Goal: Task Accomplishment & Management: Use online tool/utility

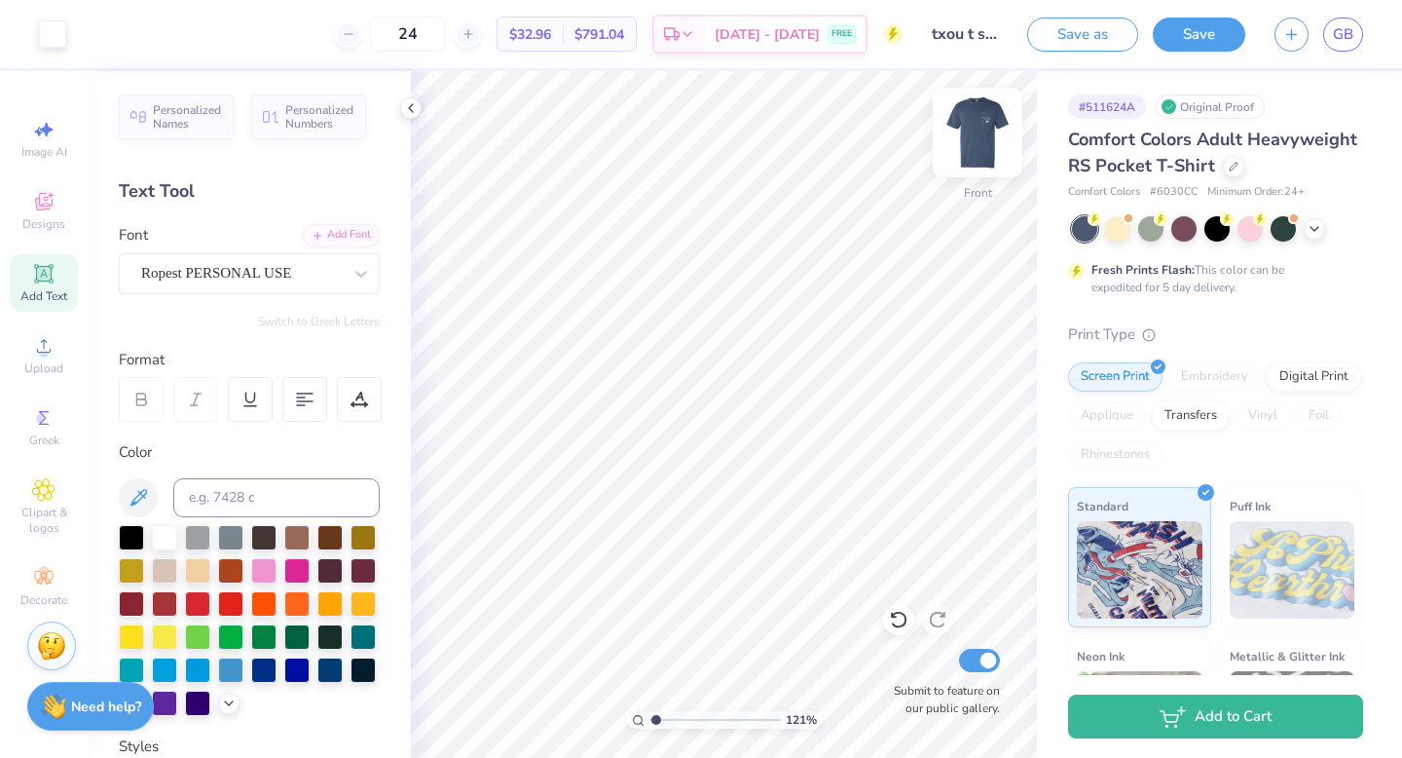
click at [978, 129] on img at bounding box center [978, 132] width 78 height 78
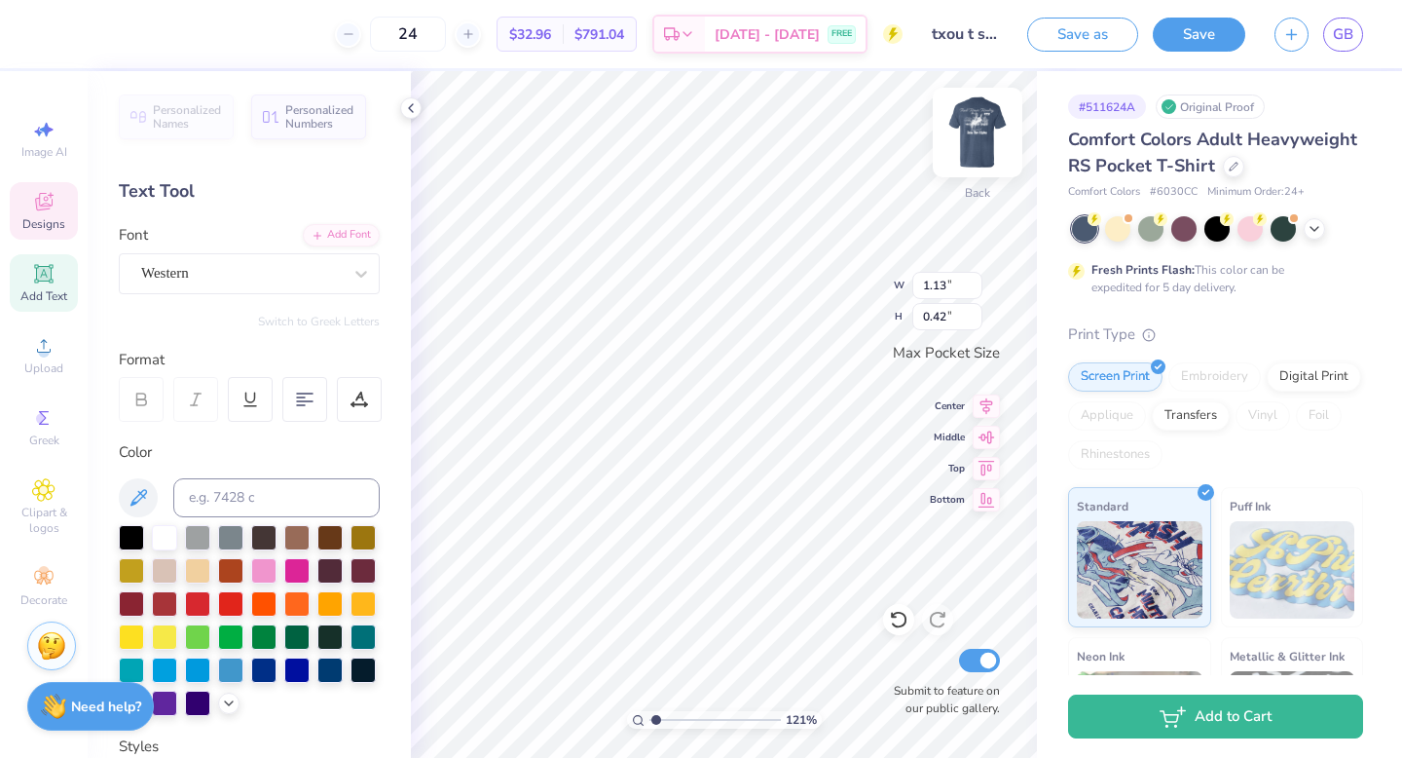
type textarea "ZTA 2025"
type textarea "Red River"
click at [840, 267] on div "121 % Back W 3.32 3.32 " H 0.66 0.66 " Max Pocket Size Center Middle Top Bottom…" at bounding box center [724, 414] width 626 height 687
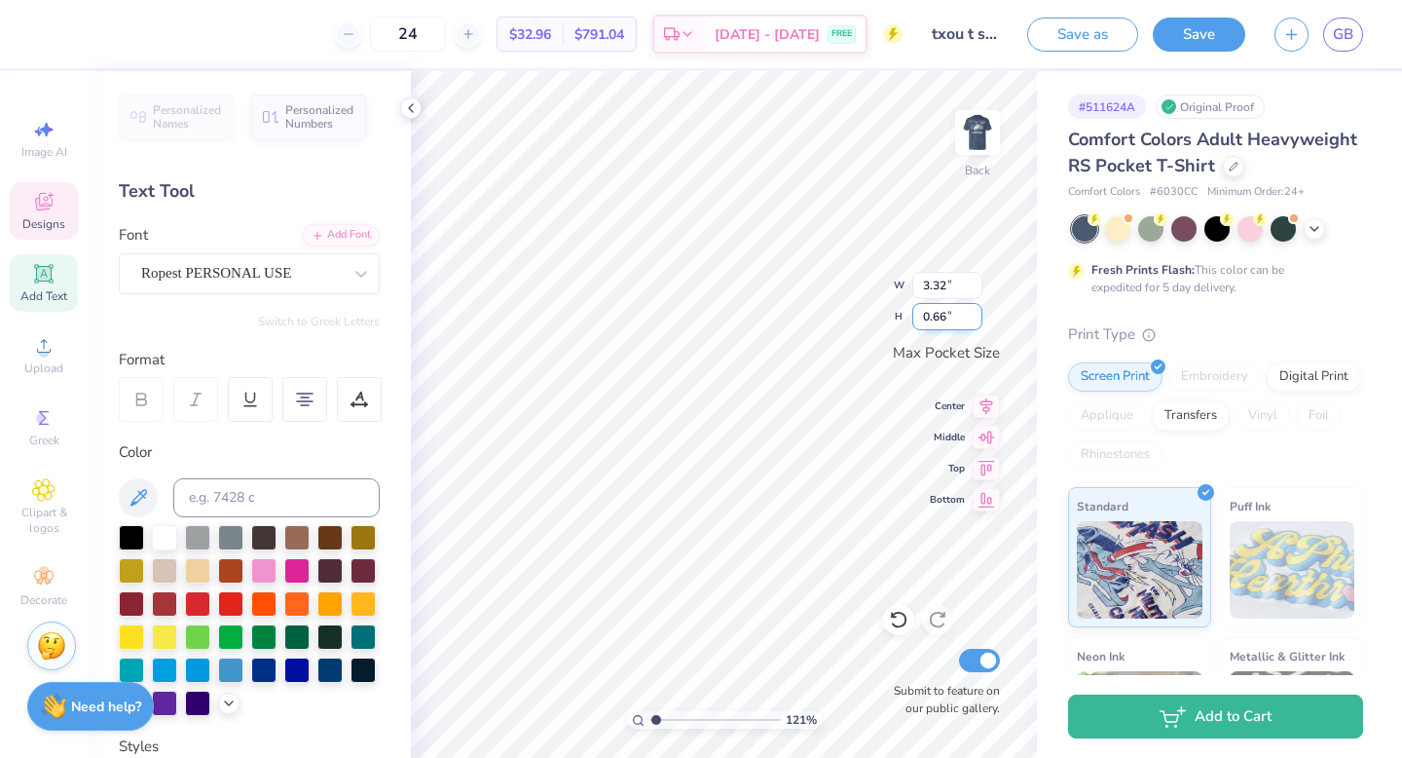
scroll to position [0, 0]
type textarea "Rivalry"
click at [1316, 230] on icon at bounding box center [1315, 227] width 16 height 16
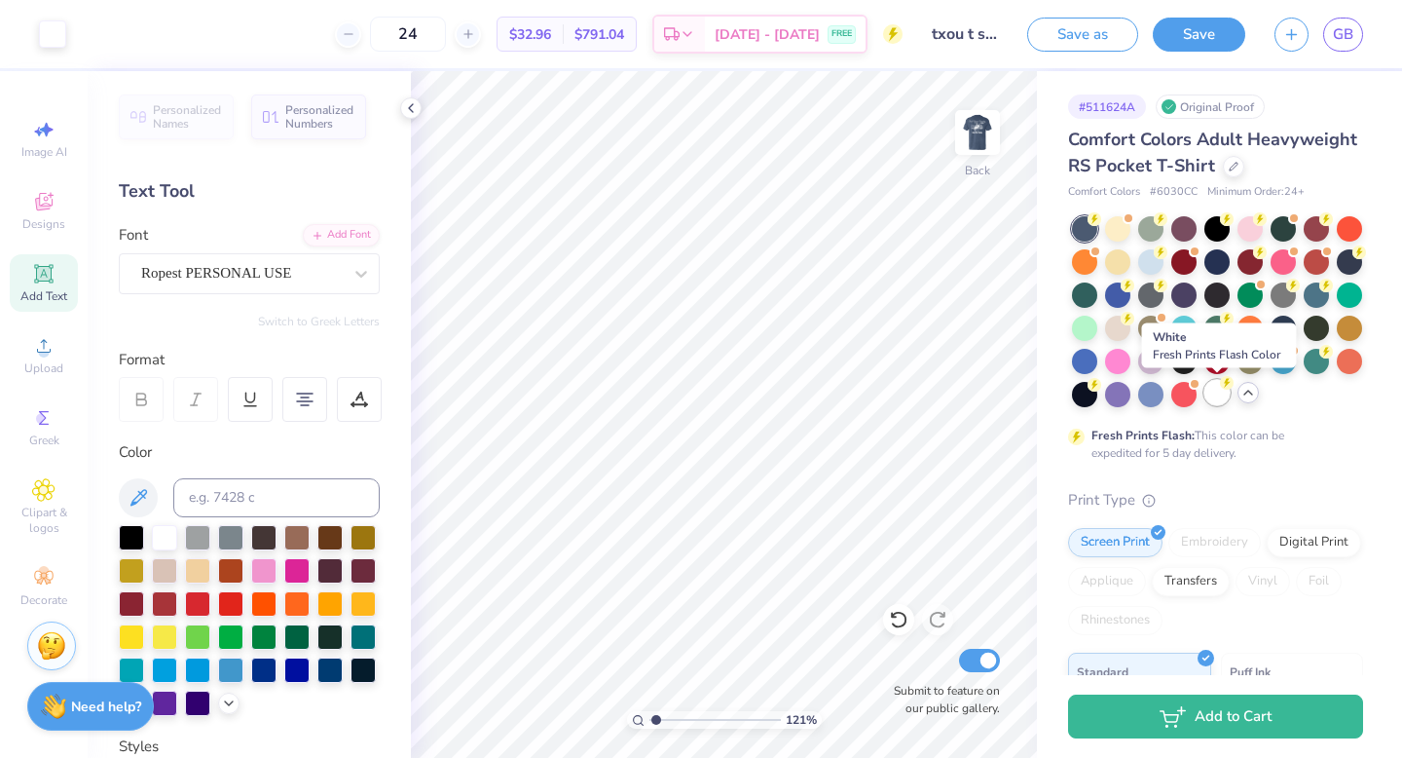
click at [1221, 397] on div at bounding box center [1217, 392] width 25 height 25
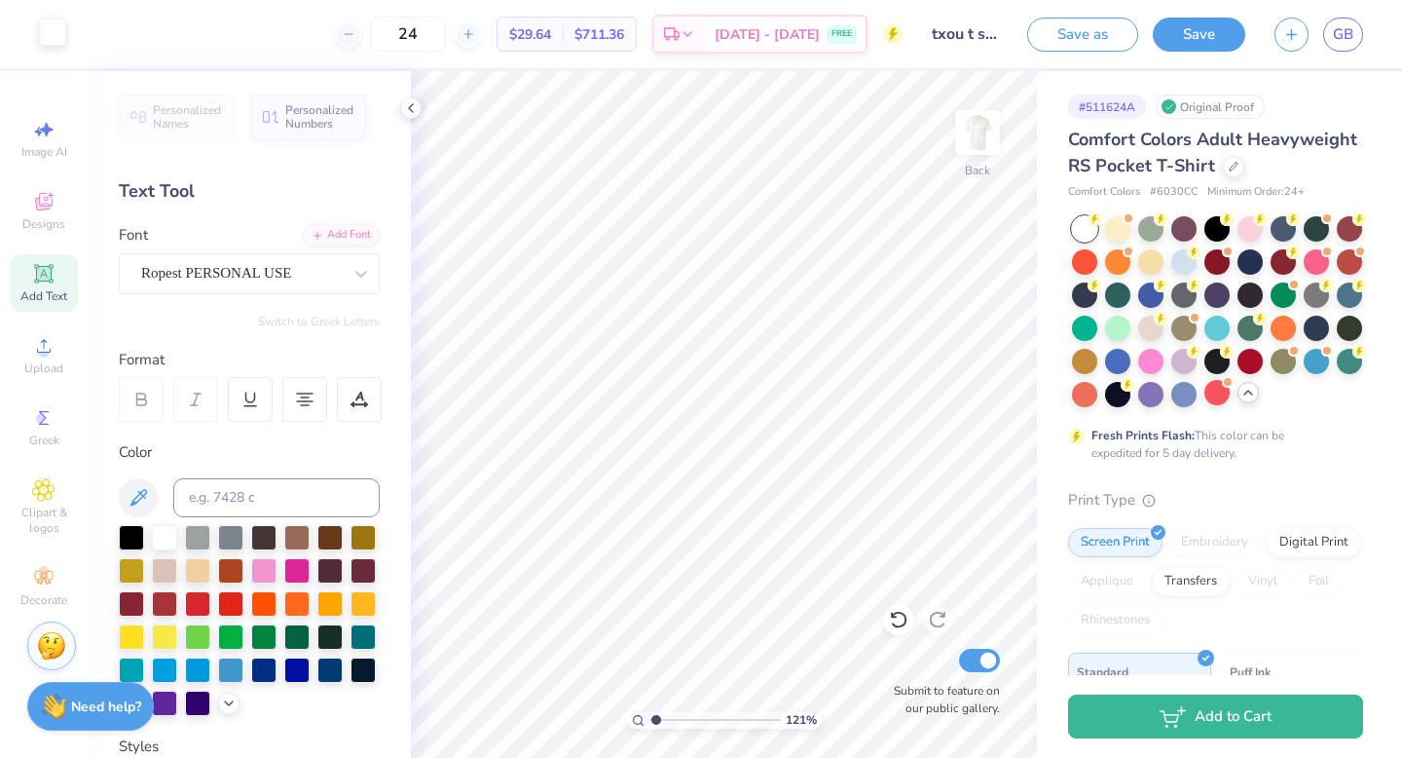
click at [56, 33] on div at bounding box center [52, 32] width 27 height 27
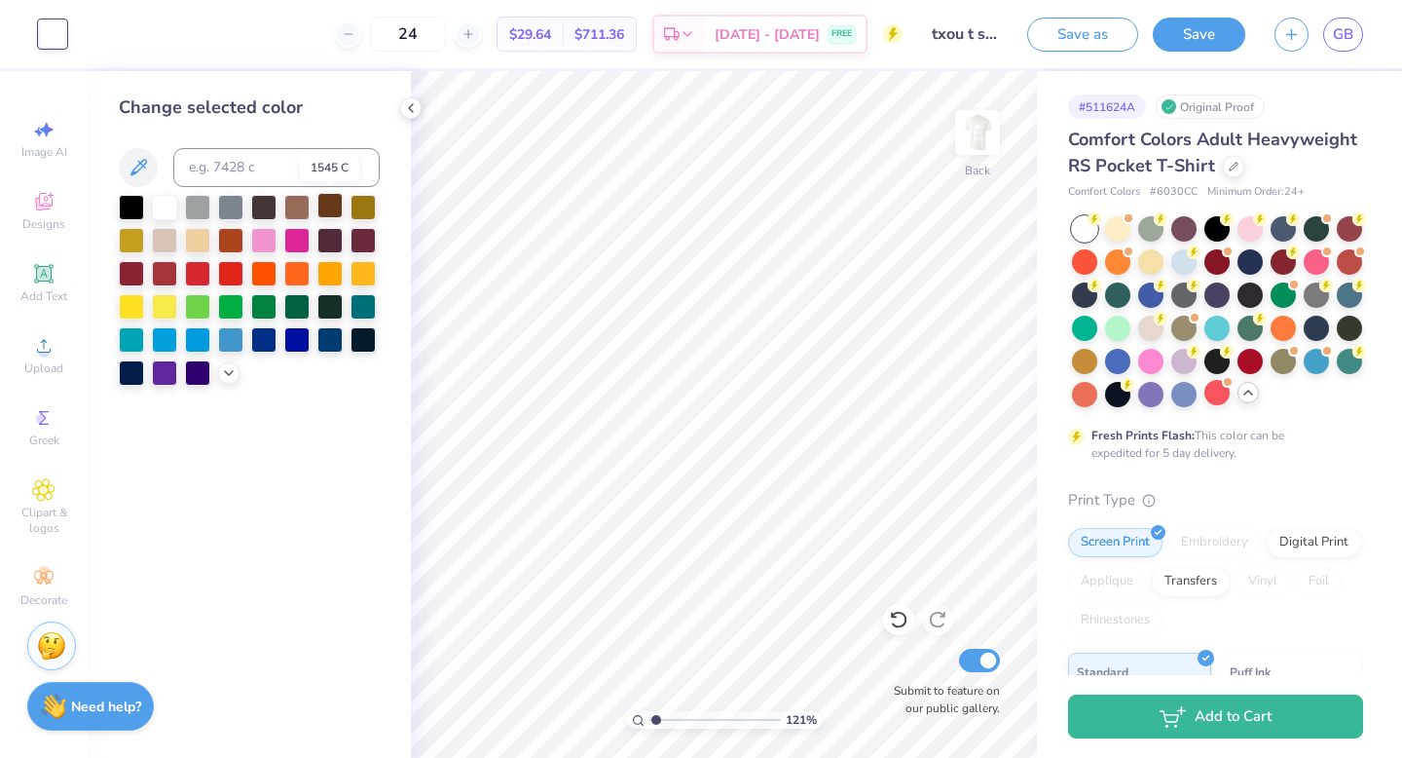
click at [321, 208] on div at bounding box center [329, 205] width 25 height 25
click at [237, 241] on div at bounding box center [230, 238] width 25 height 25
click at [962, 152] on img at bounding box center [977, 132] width 39 height 39
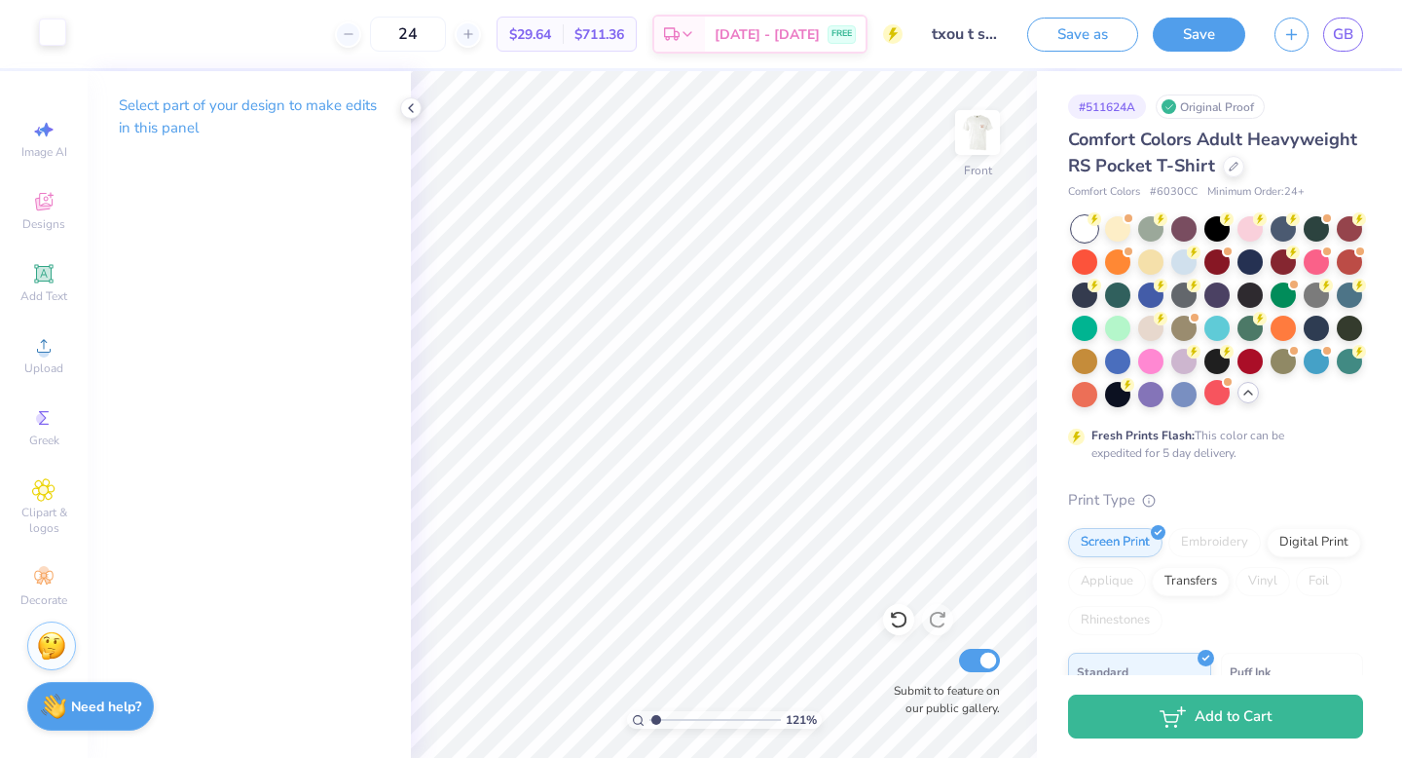
click at [46, 41] on div at bounding box center [52, 32] width 27 height 27
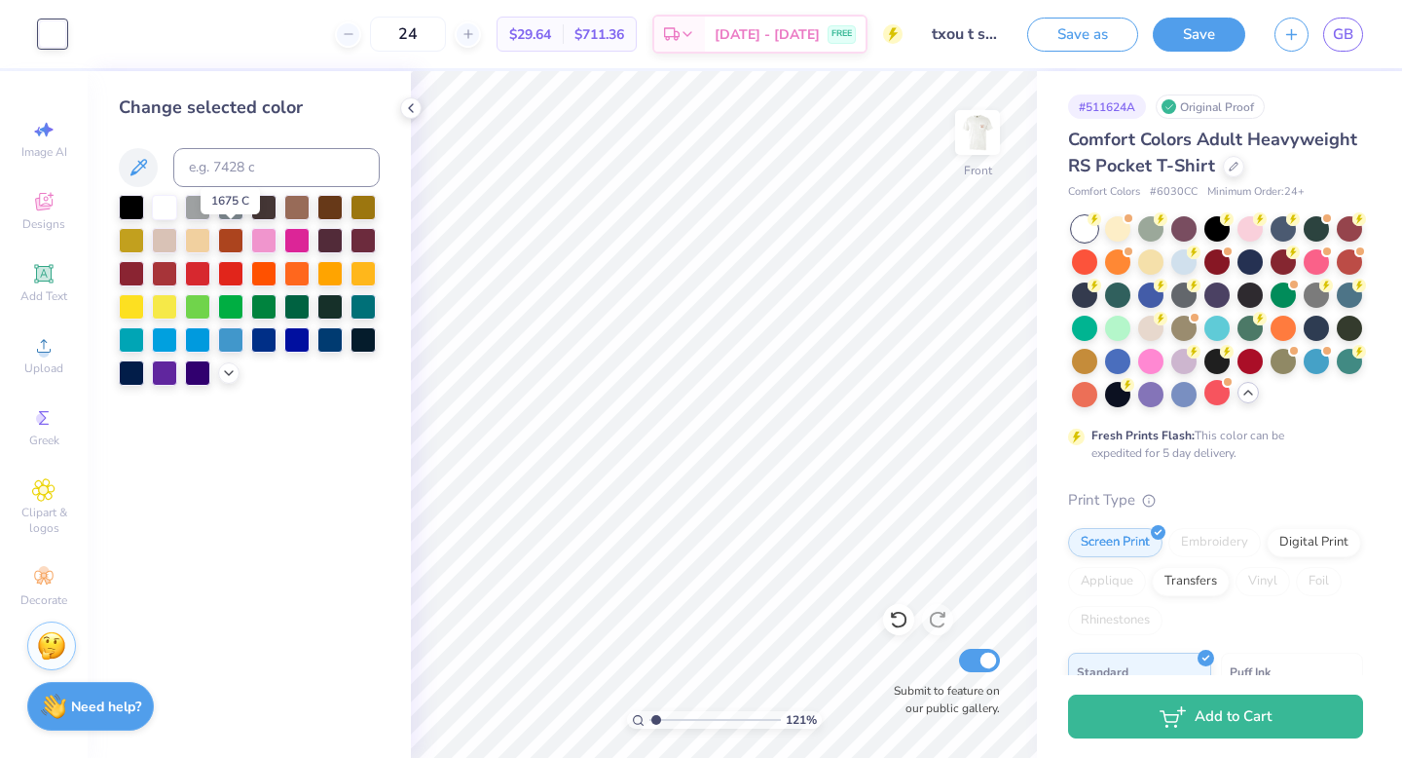
click at [232, 239] on div at bounding box center [230, 240] width 25 height 25
click at [1170, 36] on button "Save" at bounding box center [1199, 32] width 93 height 34
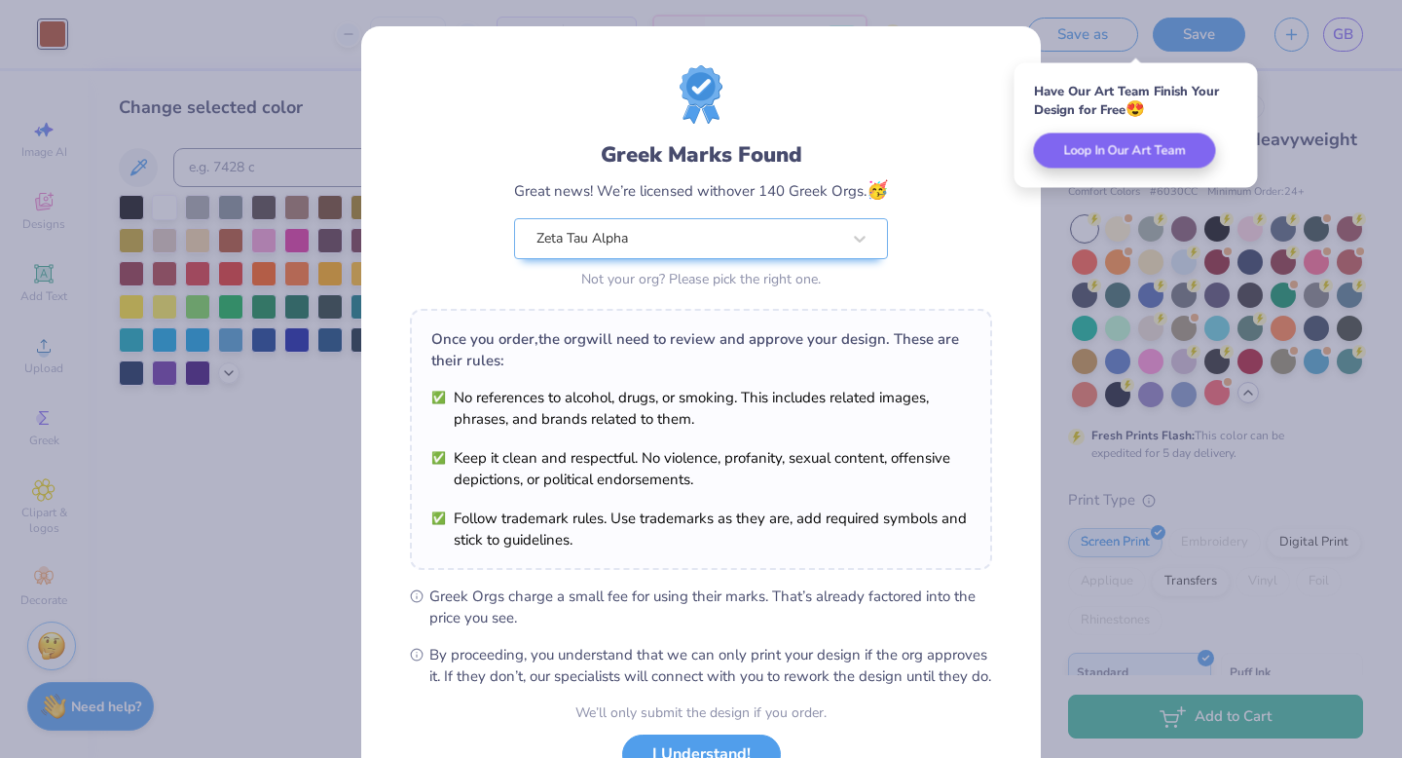
scroll to position [154, 0]
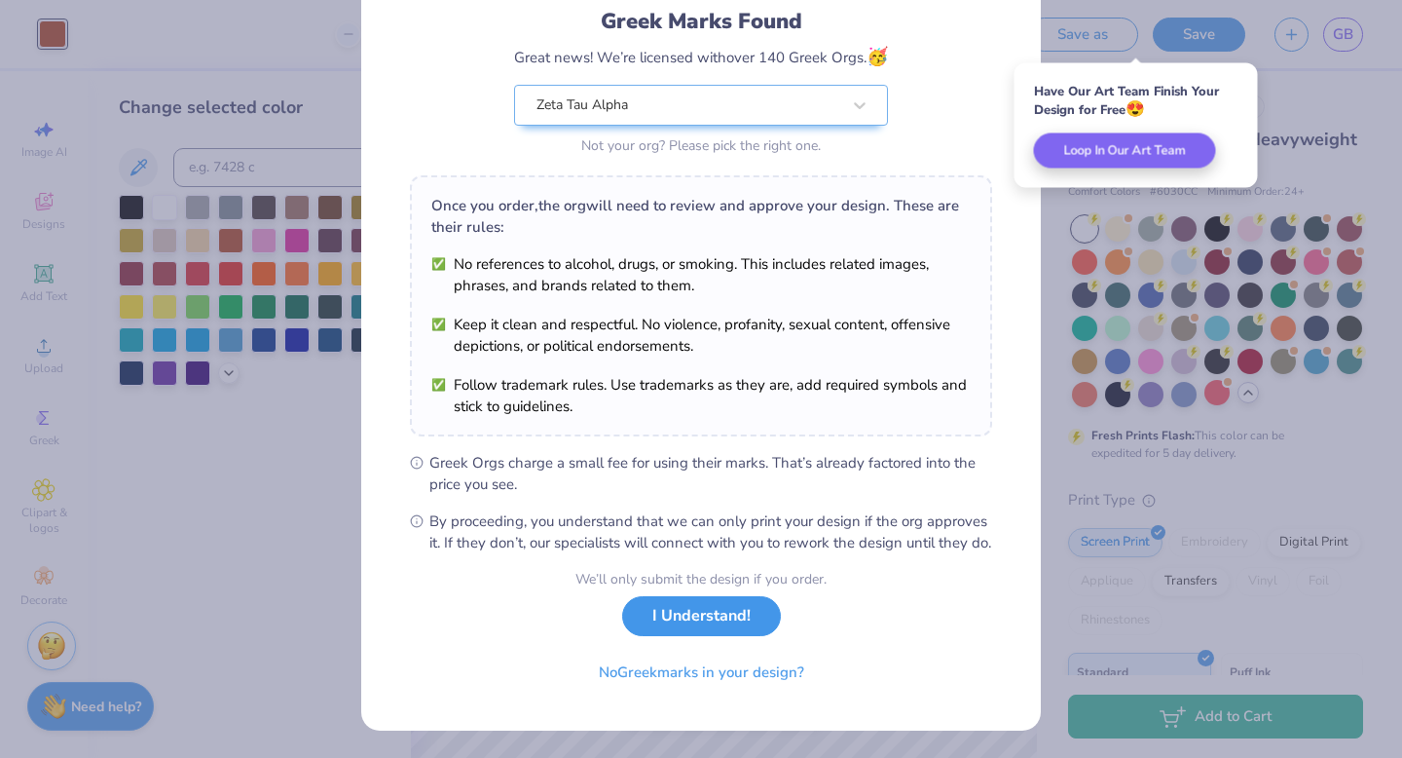
click at [714, 620] on button "I Understand!" at bounding box center [701, 616] width 159 height 40
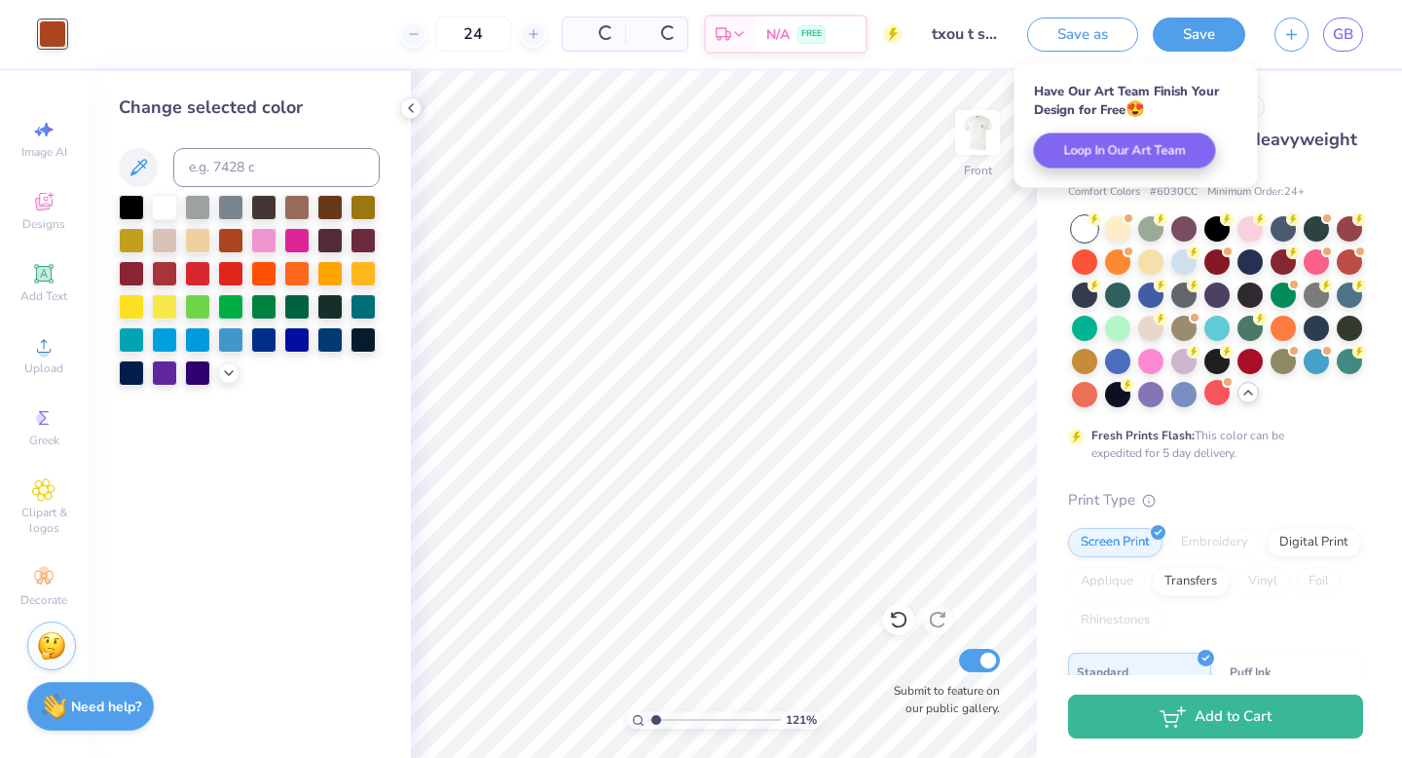
scroll to position [0, 0]
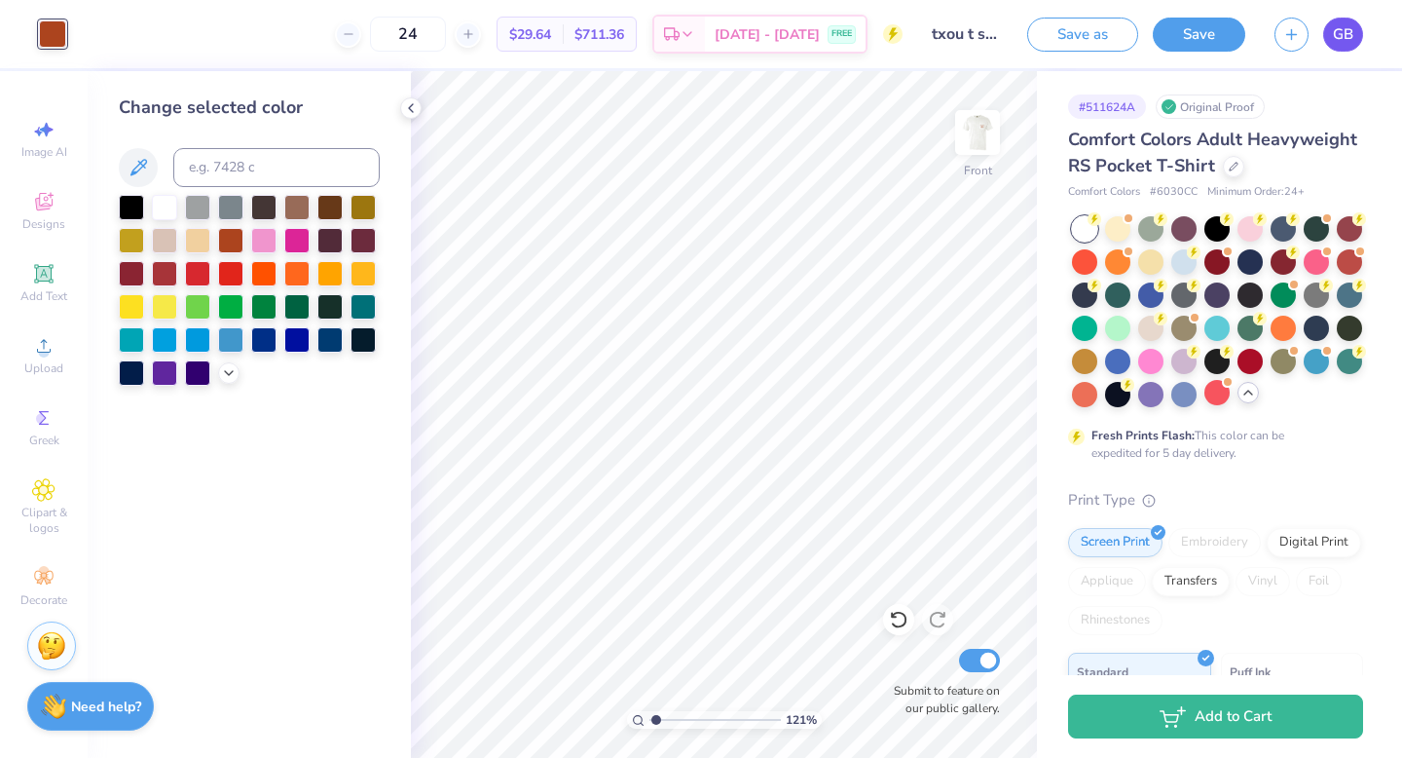
click at [1338, 34] on span "GB" at bounding box center [1343, 34] width 20 height 22
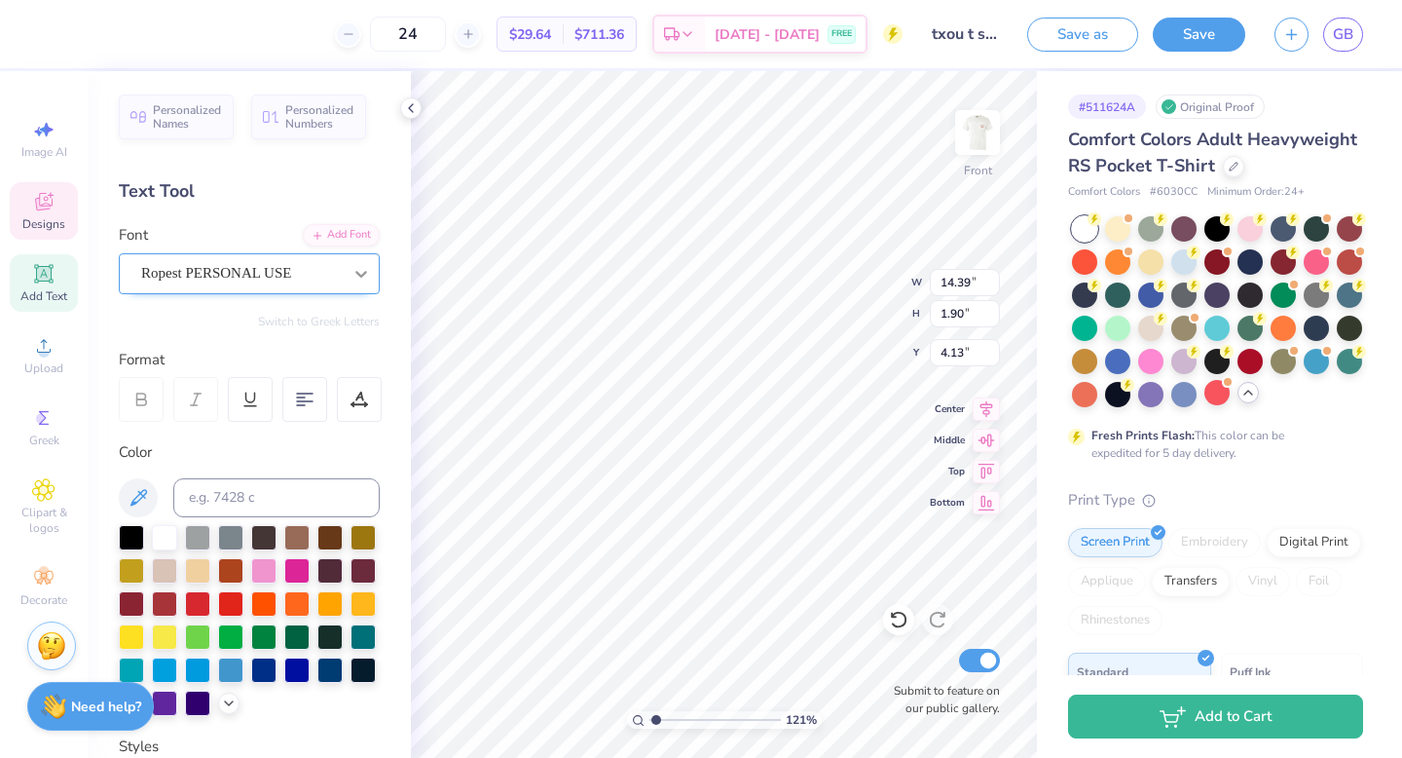
click at [350, 269] on div at bounding box center [361, 273] width 35 height 35
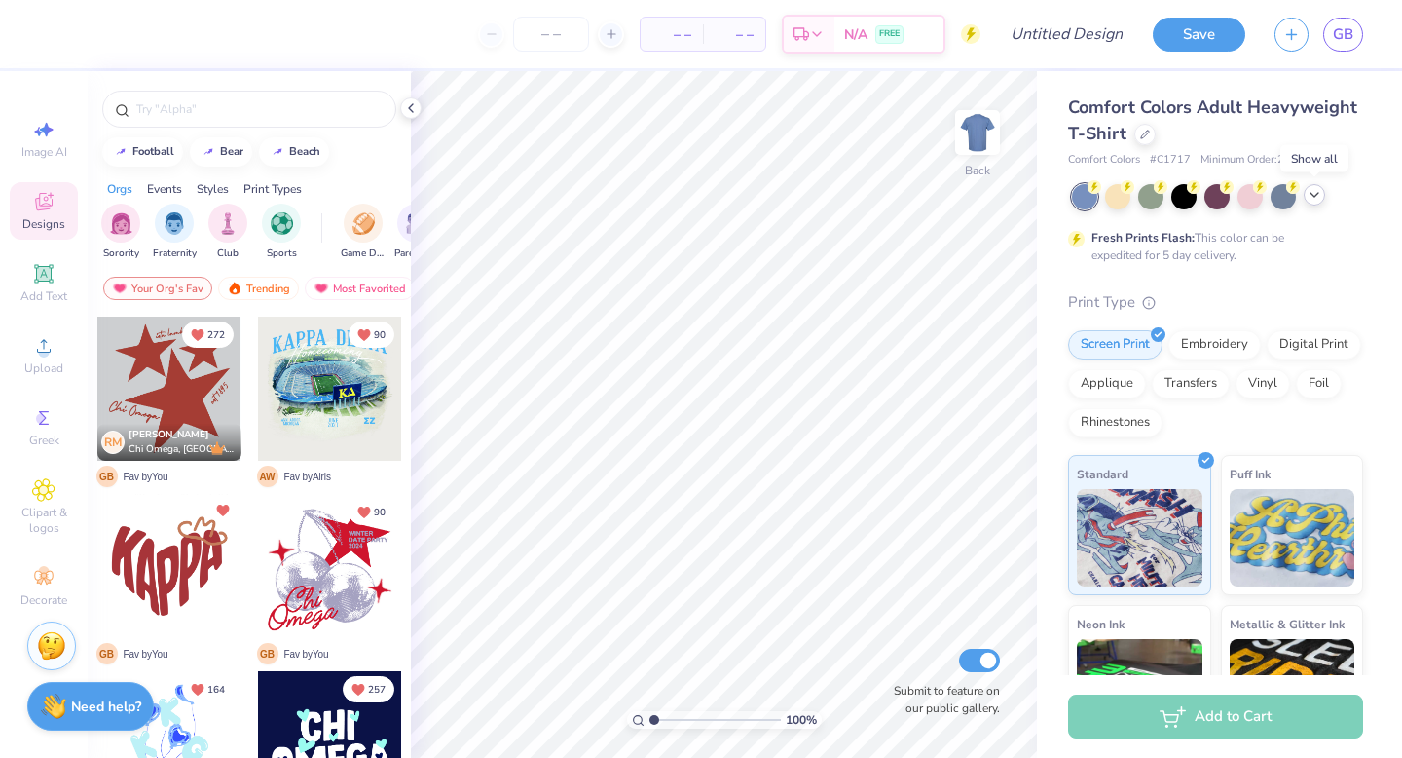
click at [1317, 194] on polyline at bounding box center [1315, 195] width 8 height 4
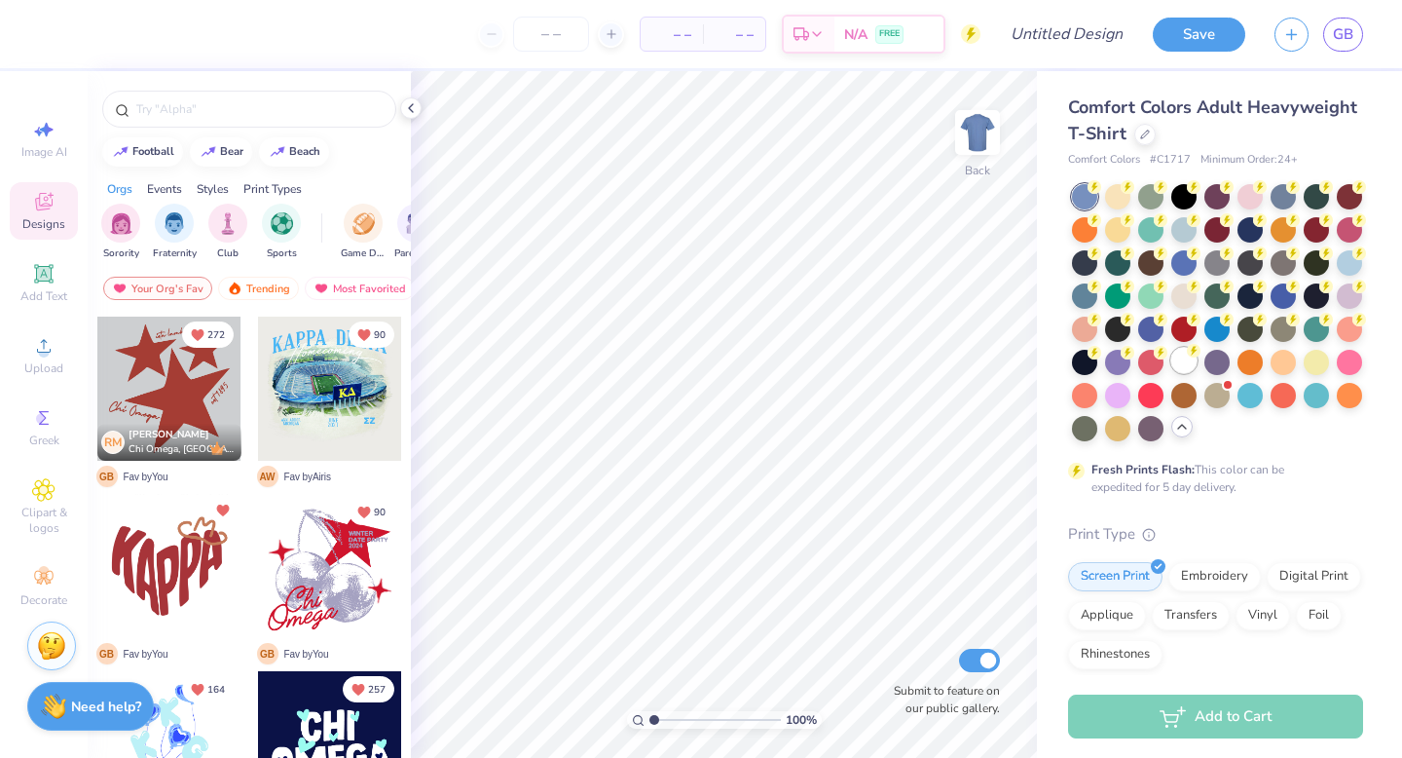
click at [1183, 357] on div at bounding box center [1183, 360] width 25 height 25
click at [53, 278] on icon at bounding box center [43, 273] width 23 height 23
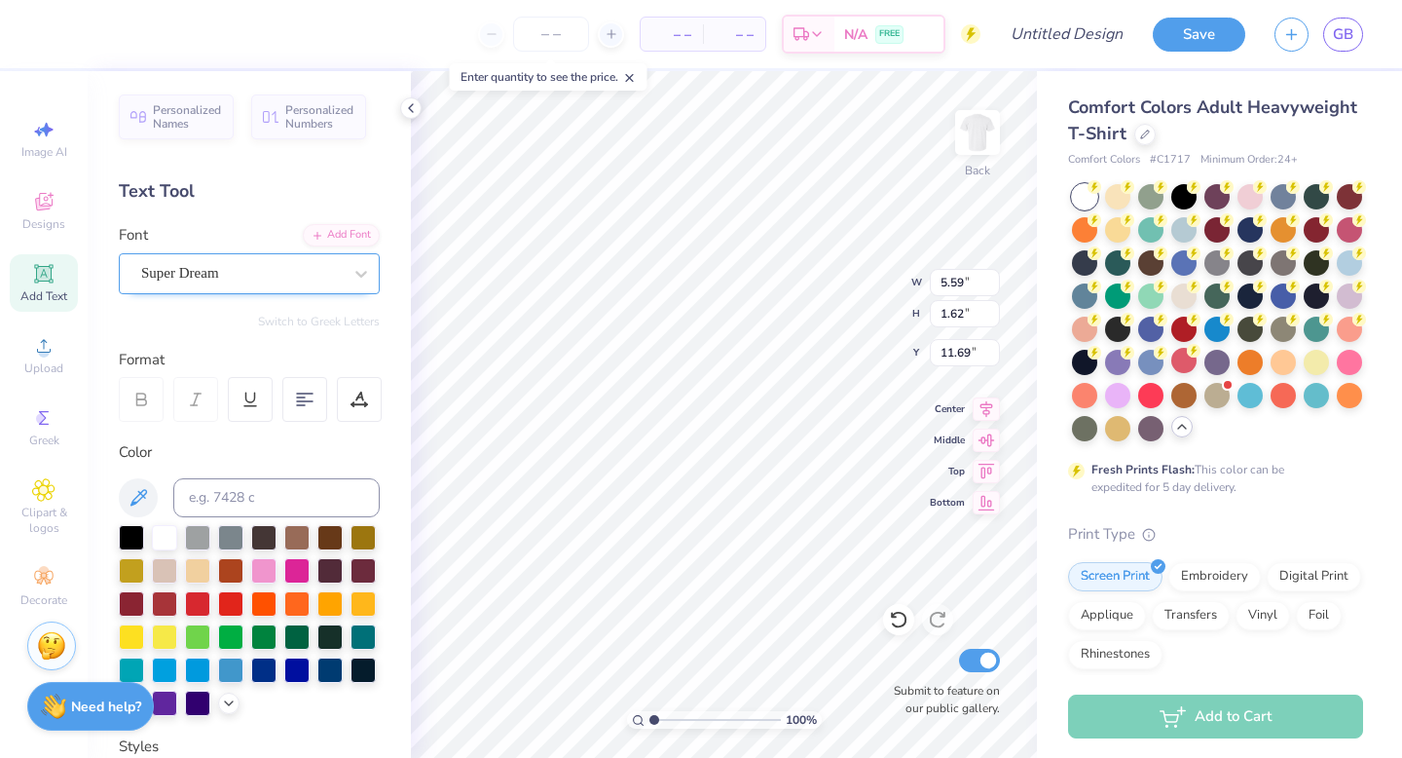
click at [328, 263] on div "Super Dream" at bounding box center [241, 273] width 204 height 30
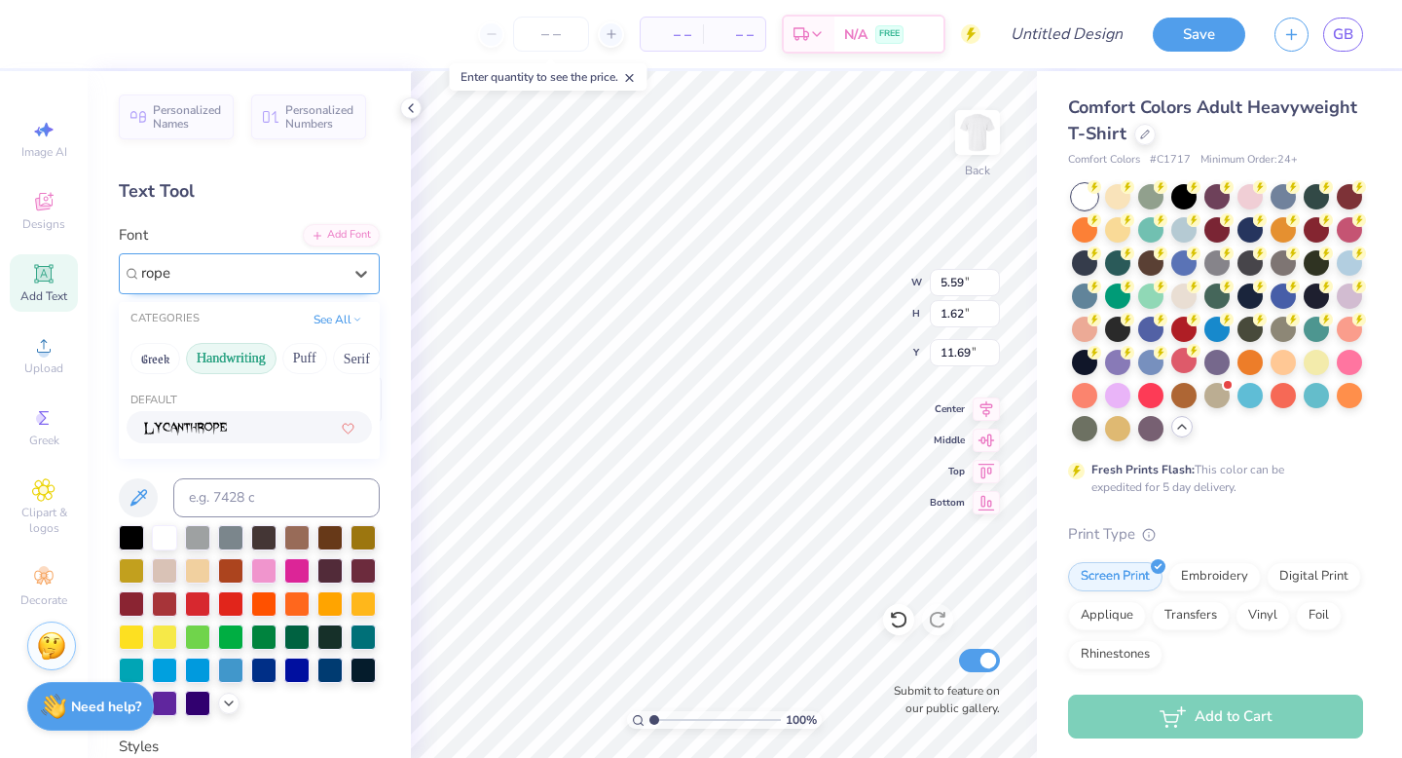
type input "rope"
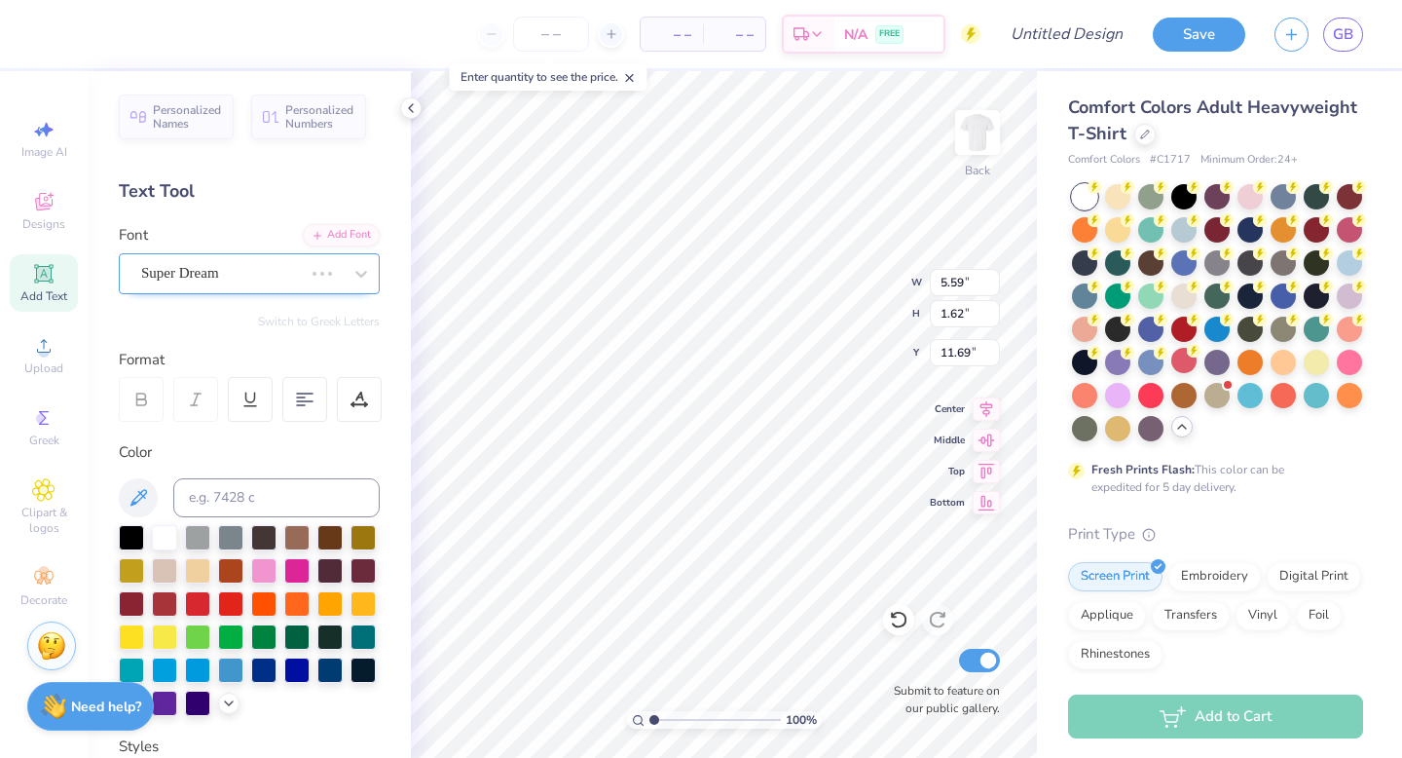
click at [246, 265] on div "Super Dream" at bounding box center [222, 273] width 166 height 30
type input "rop"
type input "5.77"
type input "2.30"
type input "11.35"
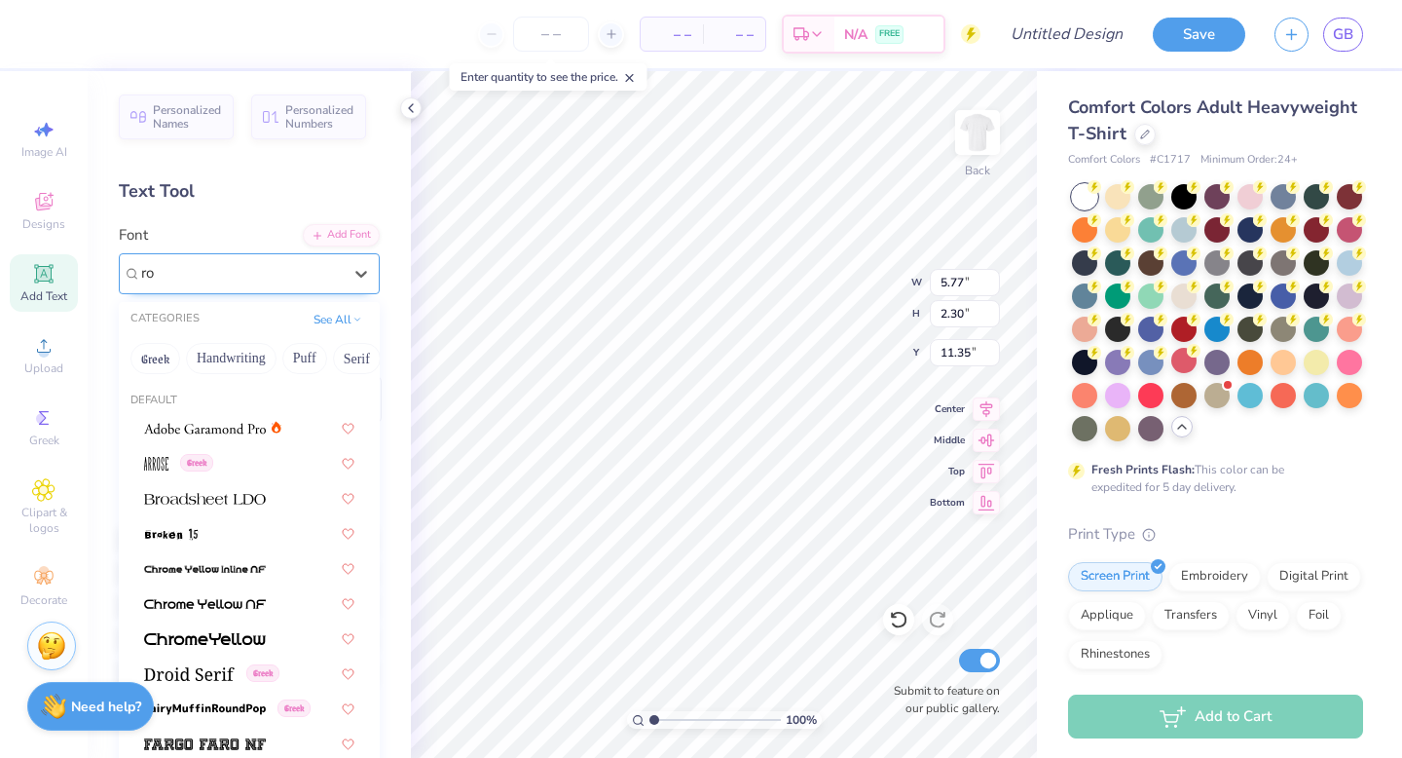
type input "r"
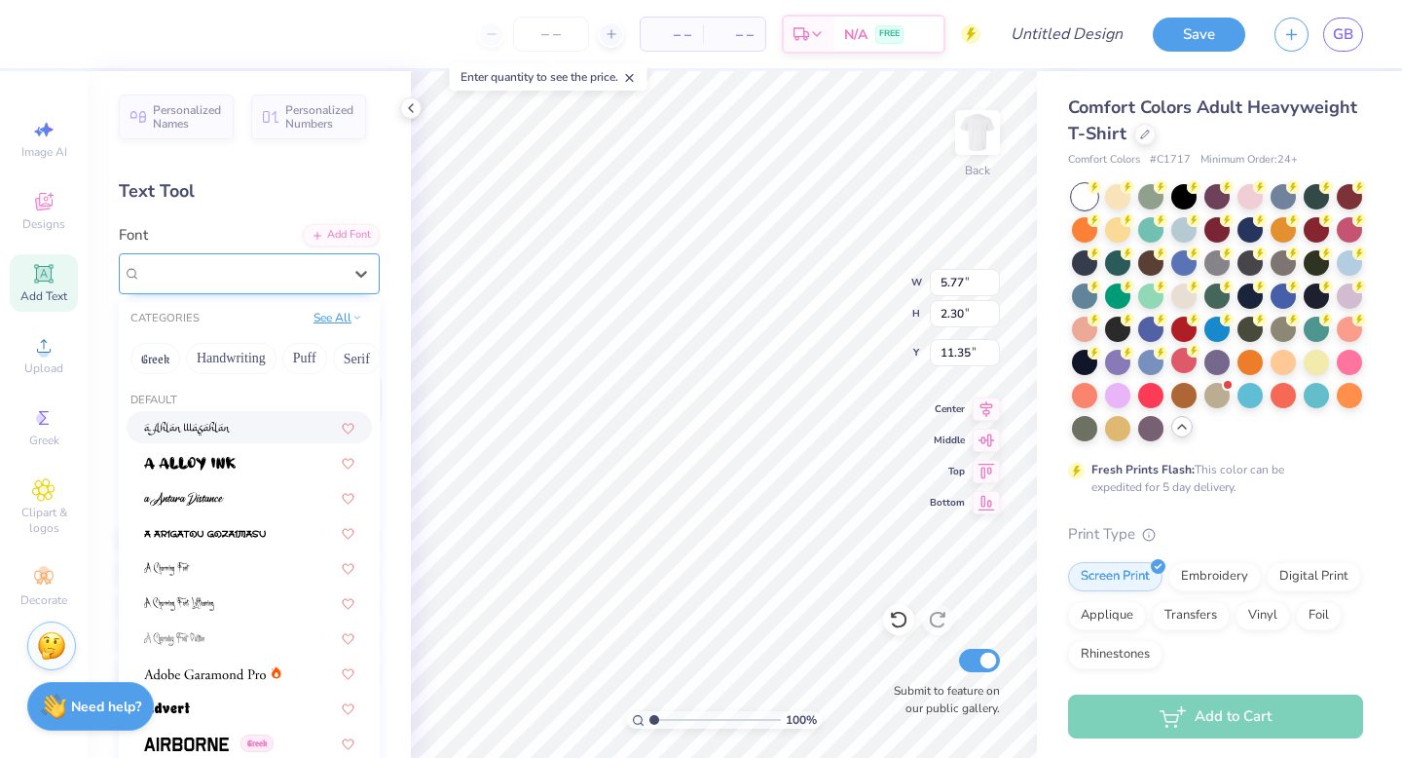
click at [351, 322] on button "See All" at bounding box center [338, 317] width 60 height 19
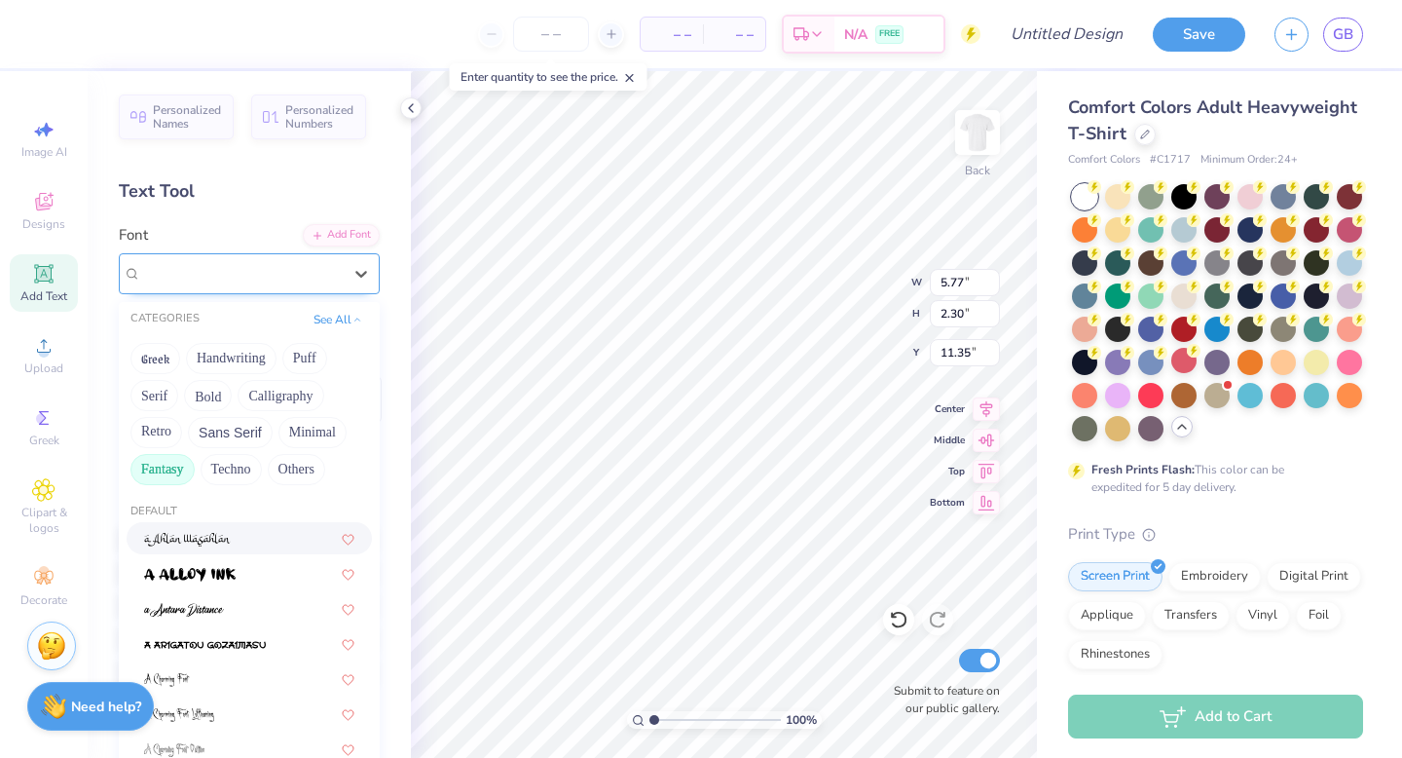
click at [160, 475] on button "Fantasy" at bounding box center [162, 469] width 64 height 31
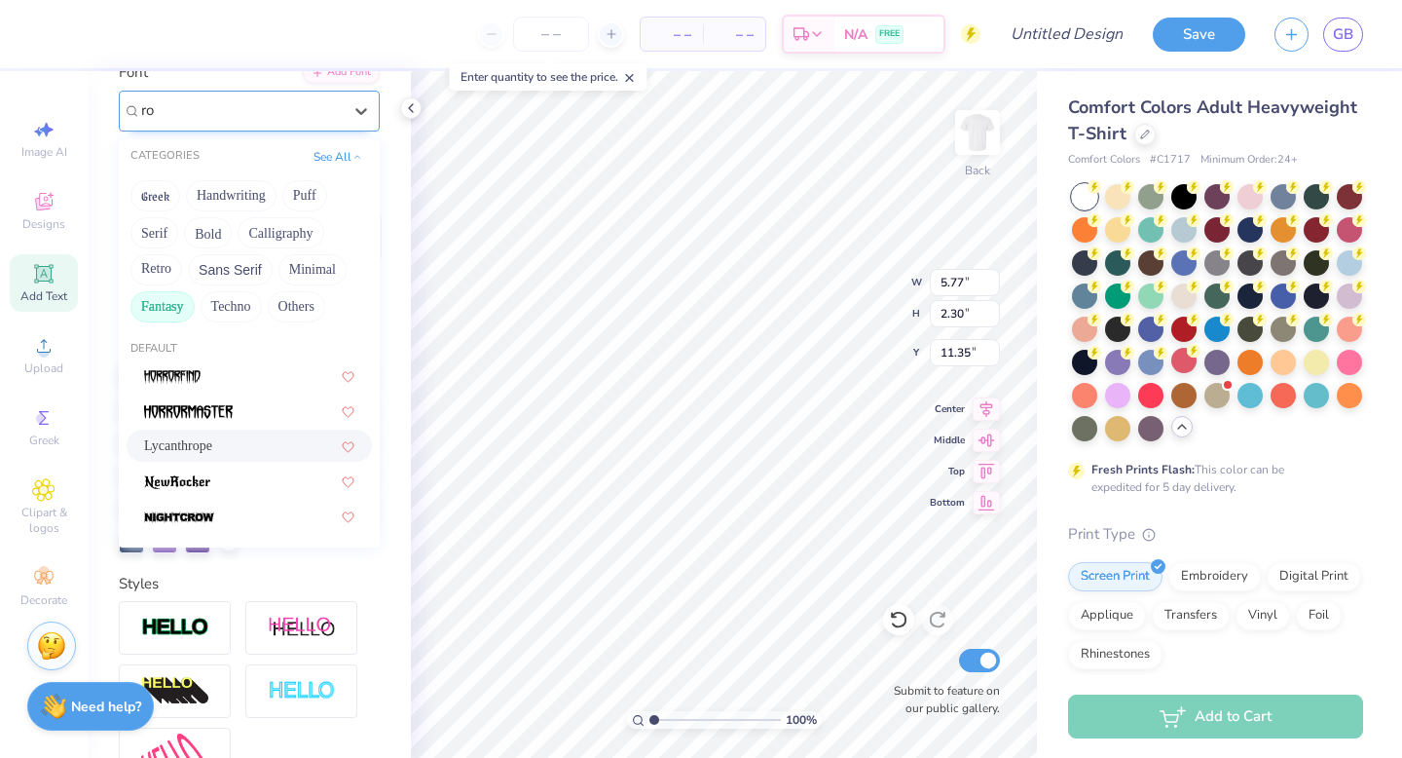
type input "r"
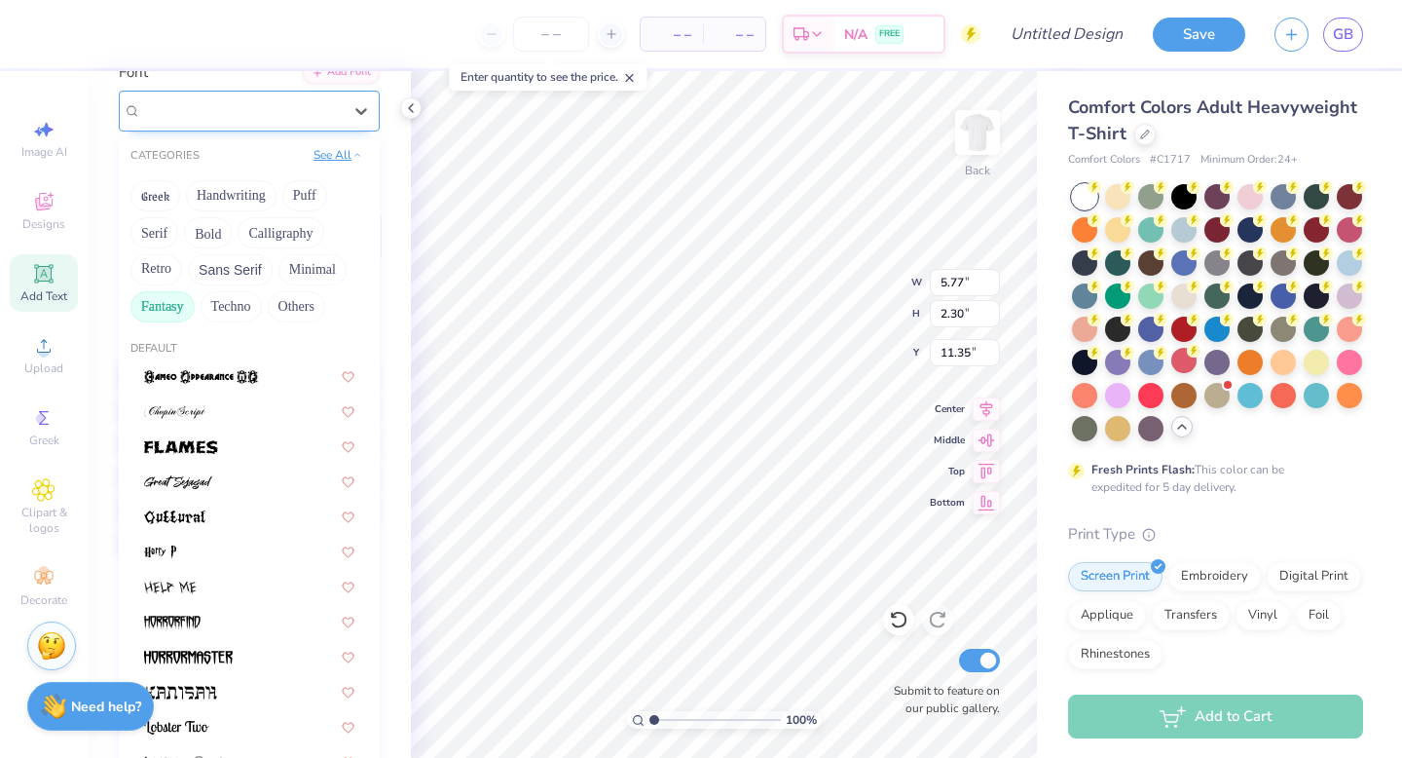
click at [343, 151] on button "See All" at bounding box center [338, 154] width 60 height 19
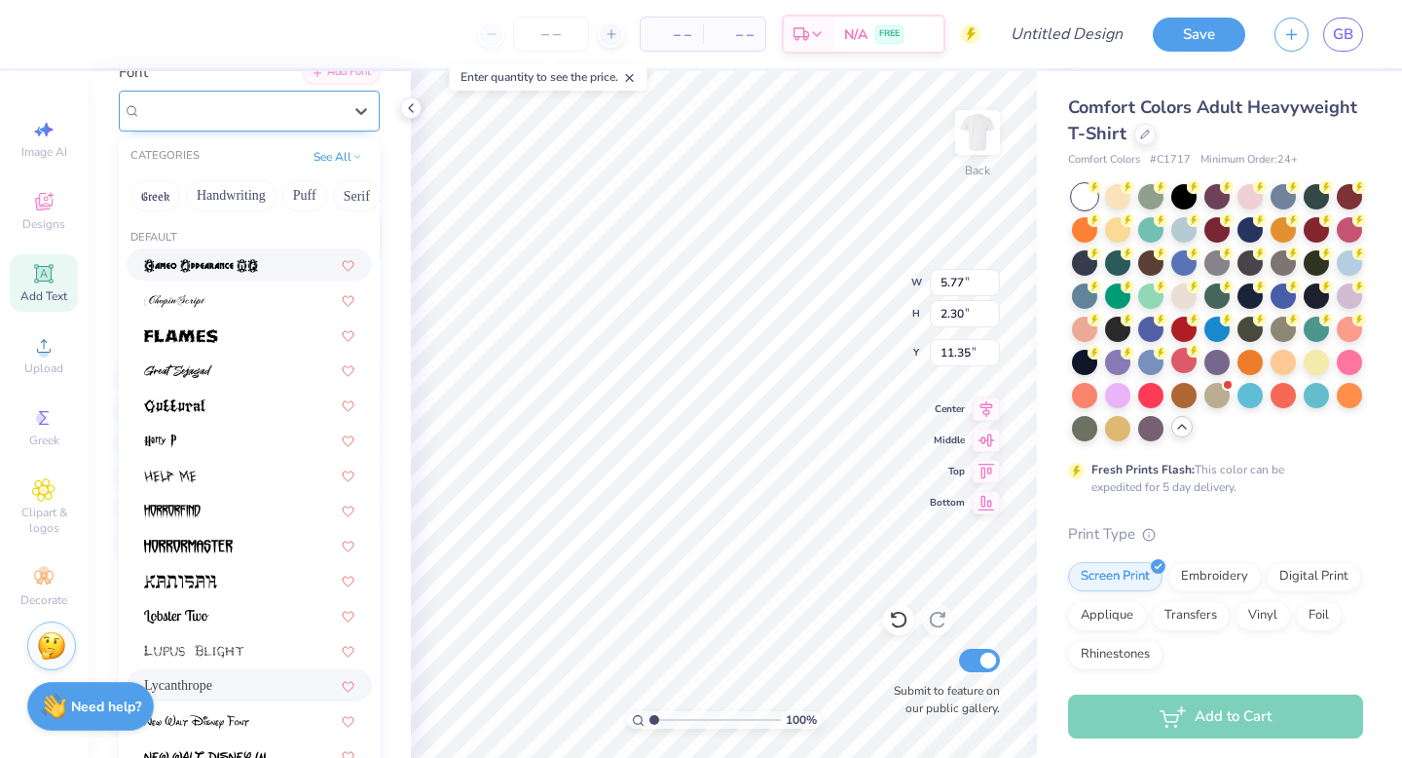
click at [214, 104] on span "Lycanthrope" at bounding box center [177, 110] width 73 height 22
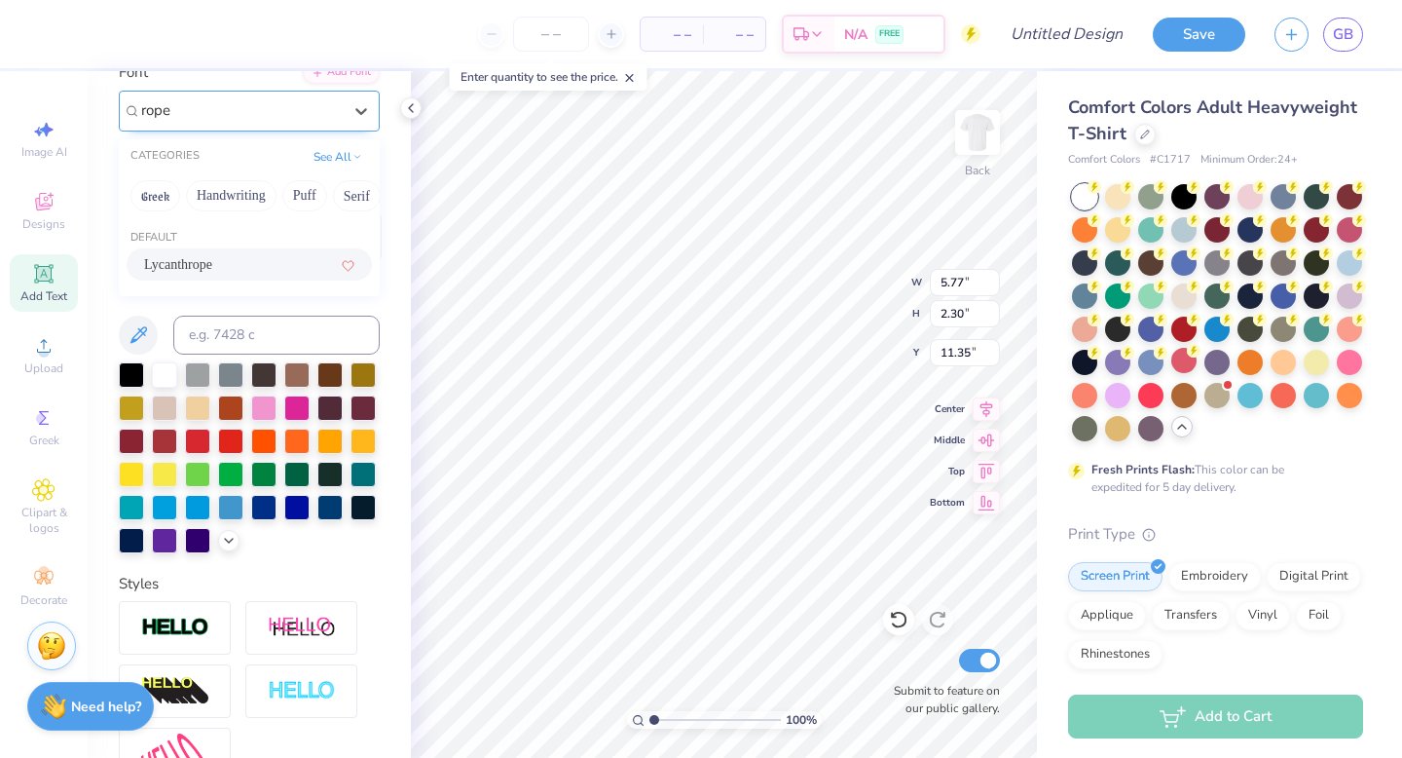
click at [212, 271] on span "Lycanthrope" at bounding box center [178, 264] width 68 height 20
type input "rope"
click at [235, 106] on div "Lycanthrope" at bounding box center [241, 110] width 204 height 30
type input "w"
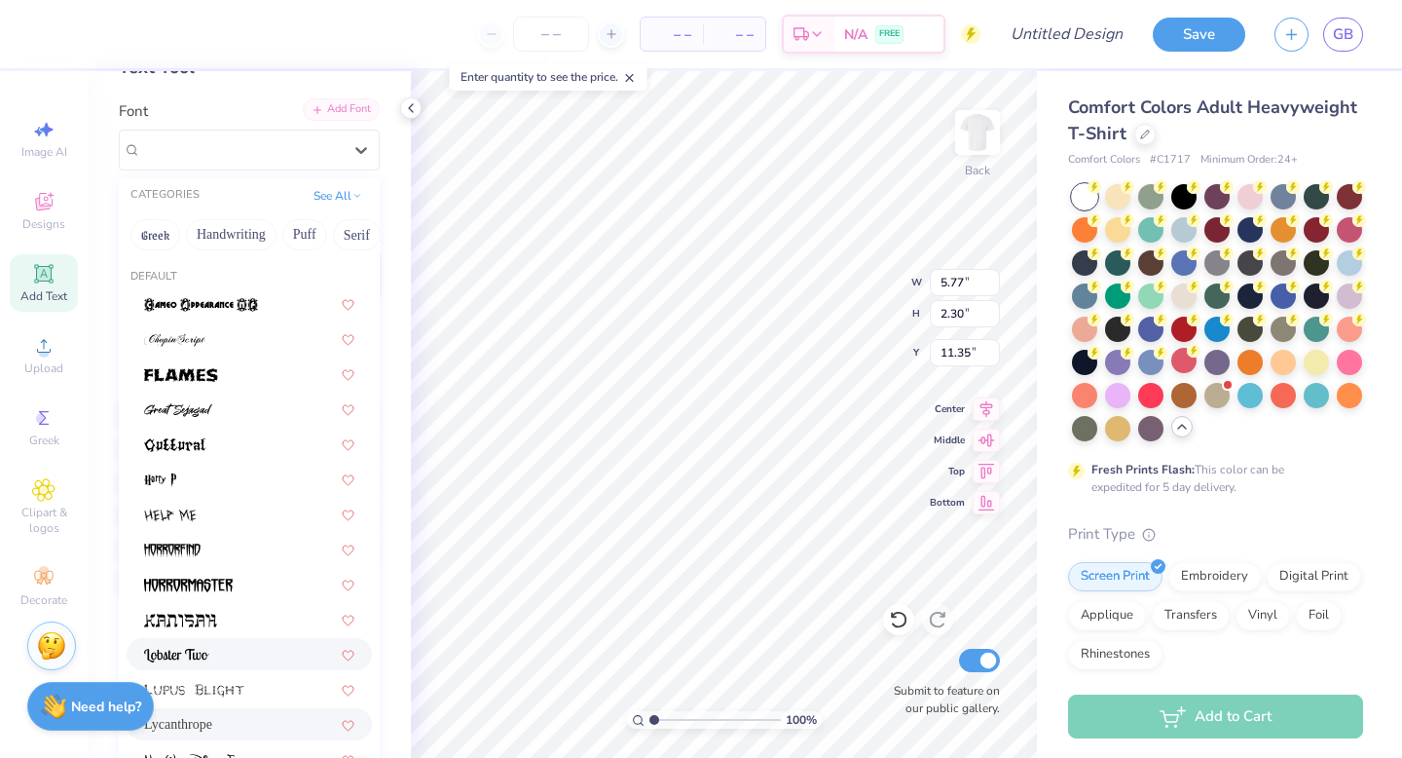
scroll to position [121, 0]
click at [345, 113] on div "Add Font" at bounding box center [341, 112] width 77 height 22
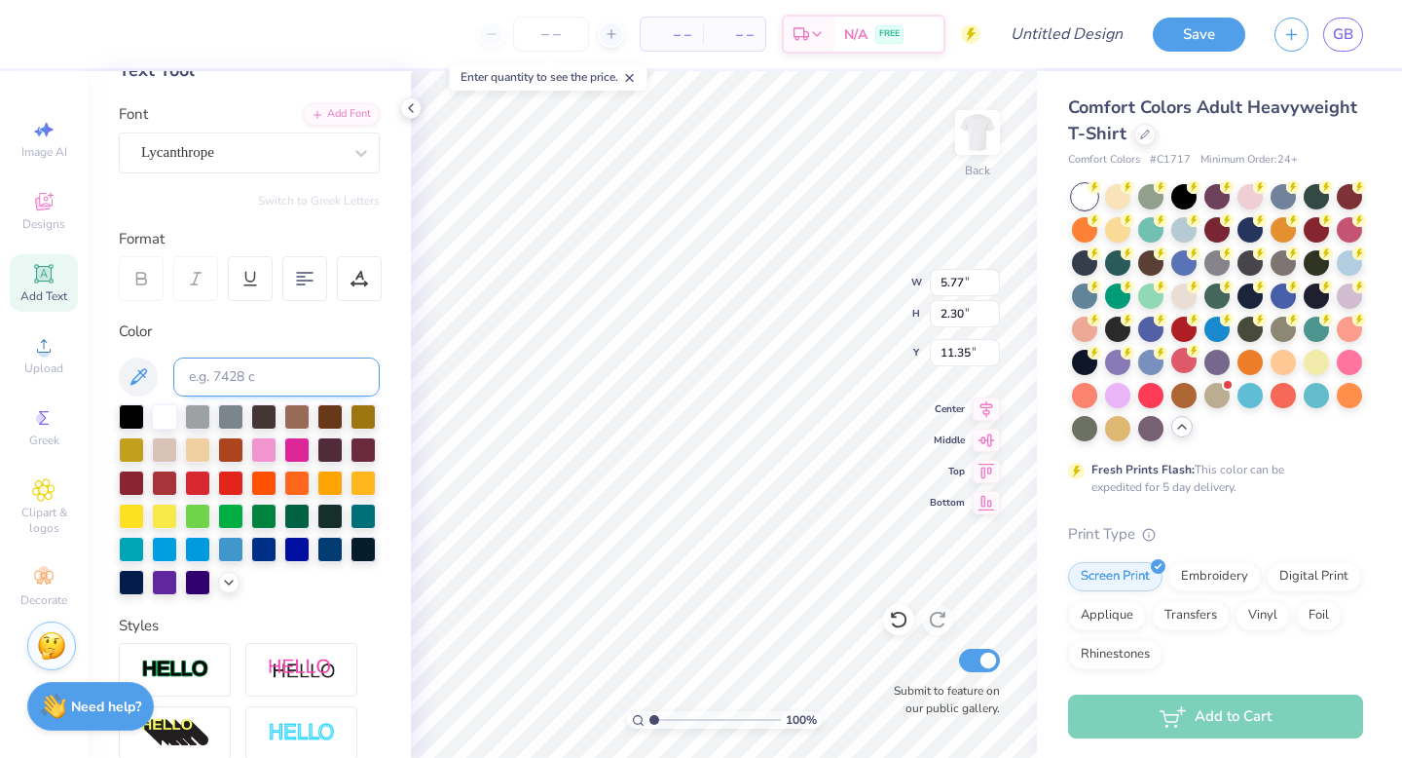
scroll to position [37, 0]
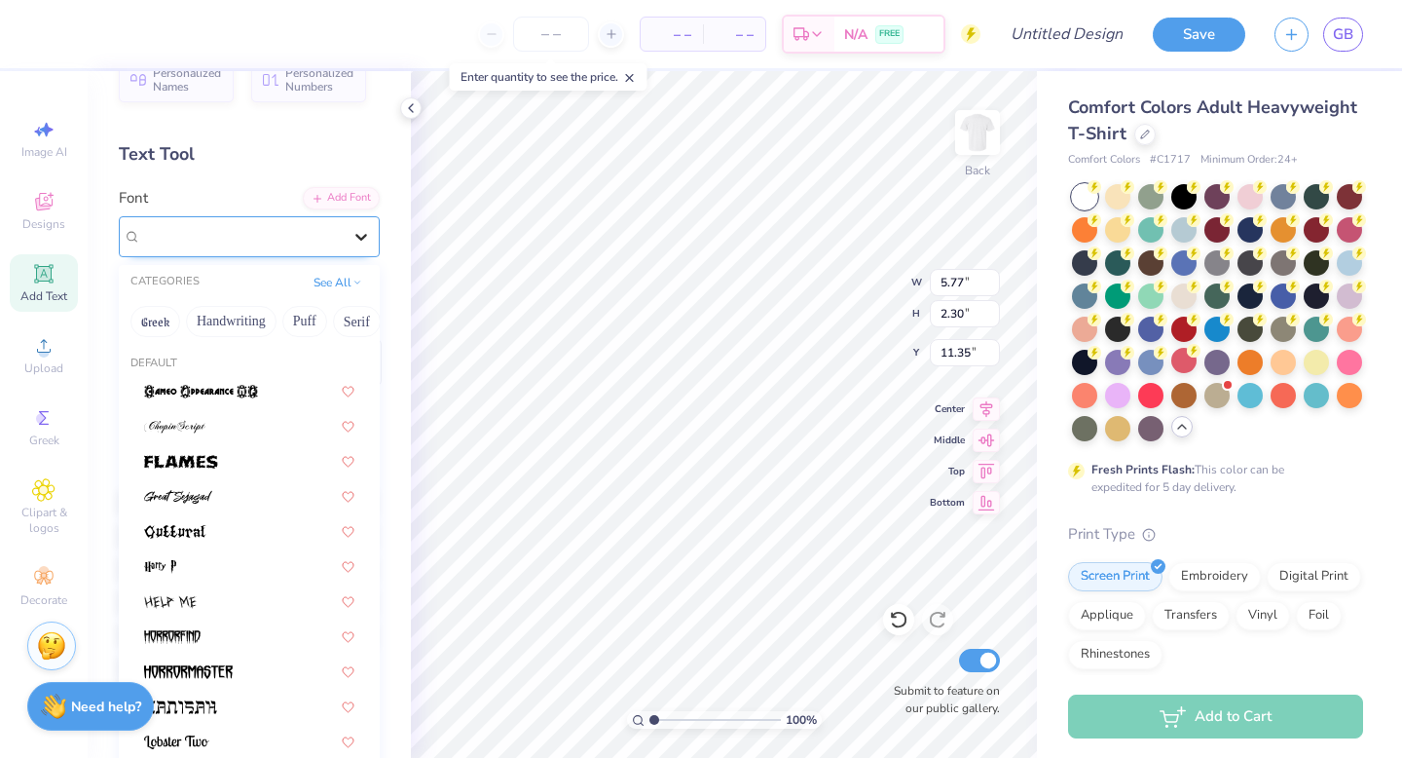
click at [356, 242] on icon at bounding box center [361, 236] width 19 height 19
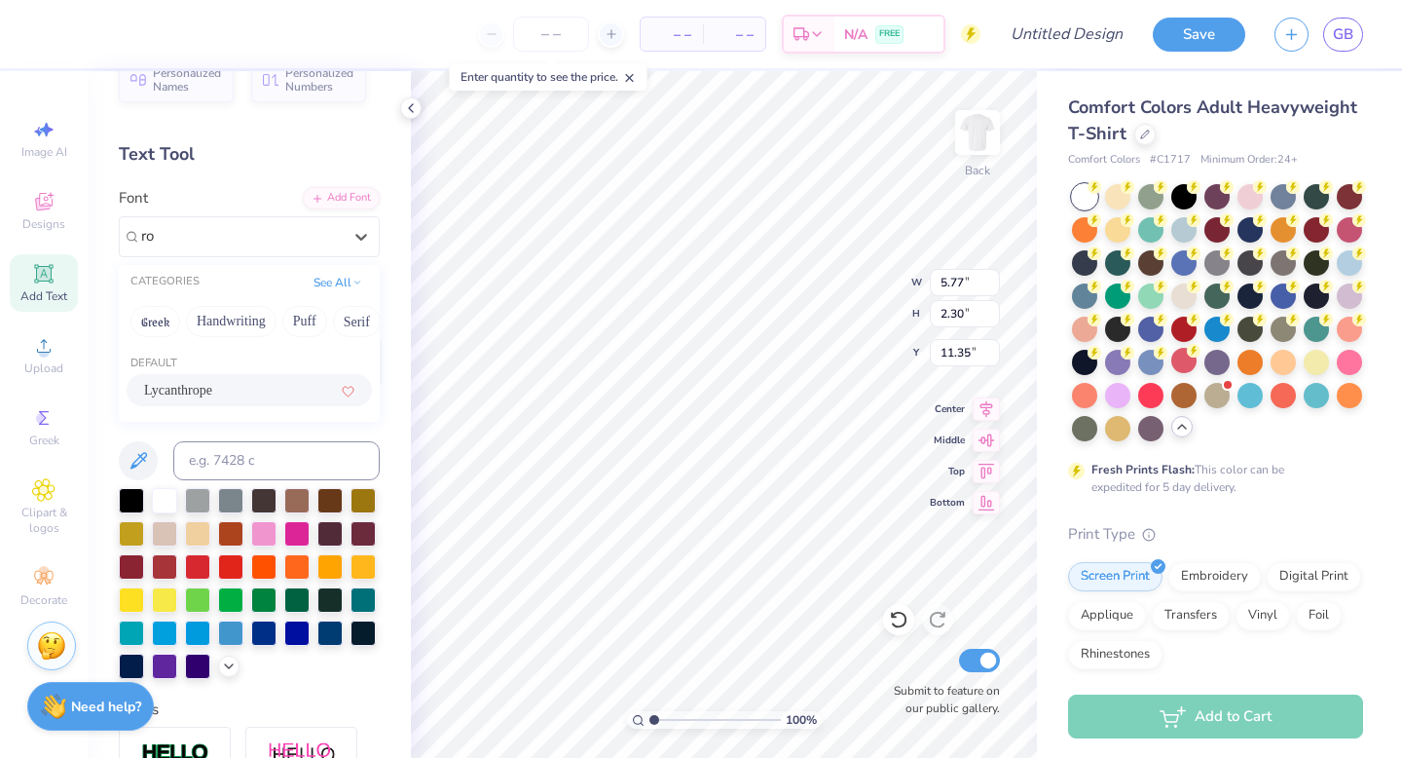
type input "r"
